Goal: Browse casually: Explore the website without a specific task or goal

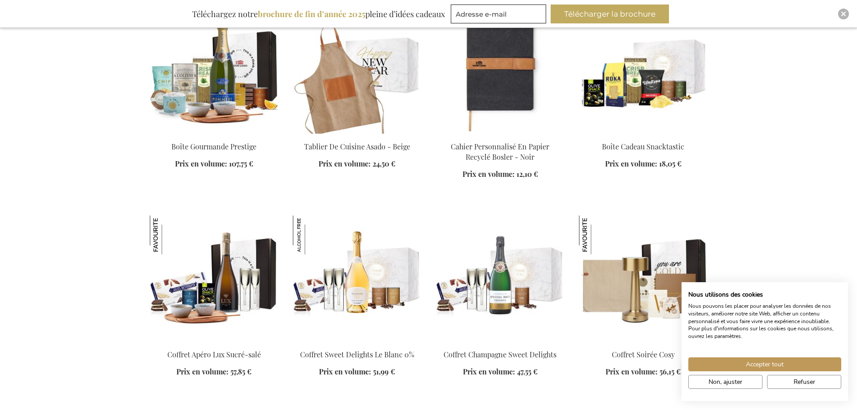
scroll to position [4861, 0]
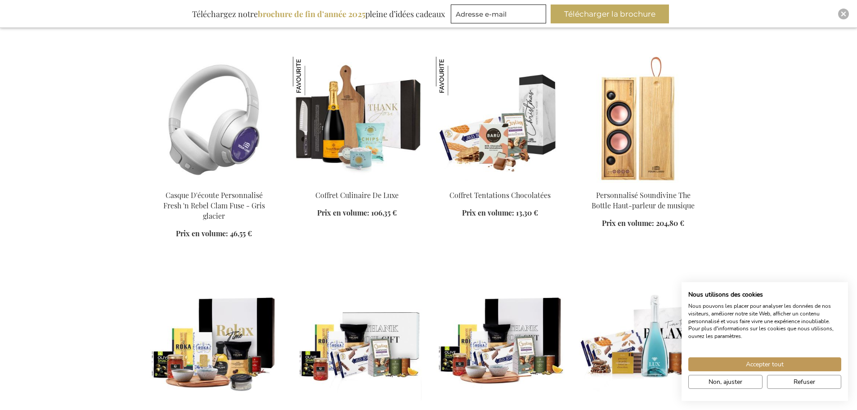
scroll to position [5390, 0]
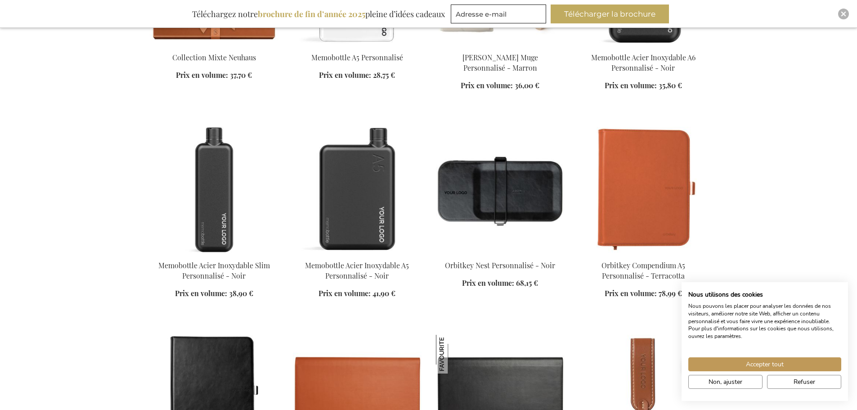
scroll to position [6413, 0]
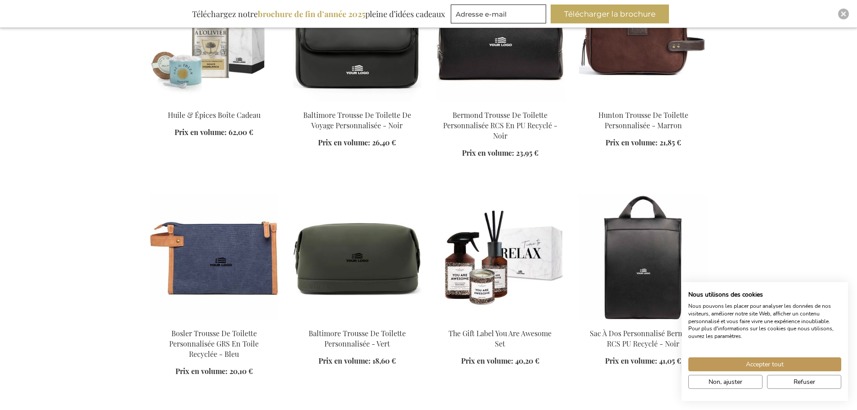
scroll to position [7167, 0]
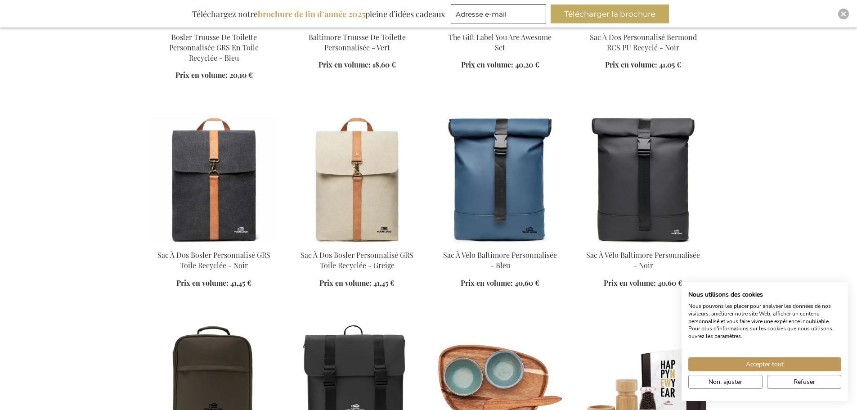
scroll to position [7426, 0]
